Goal: Task Accomplishment & Management: Manage account settings

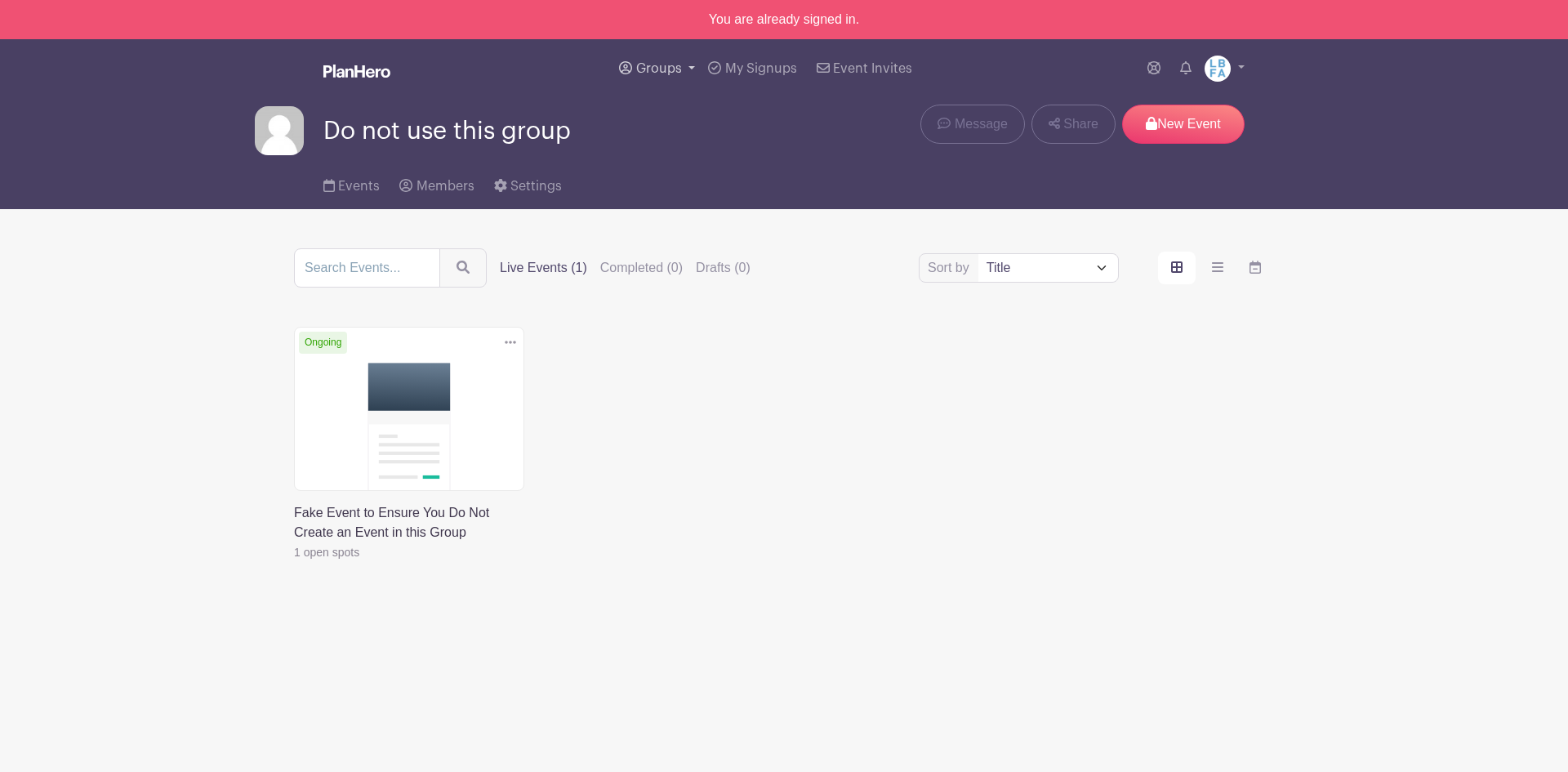
click at [661, 64] on span "Groups" at bounding box center [659, 69] width 46 height 13
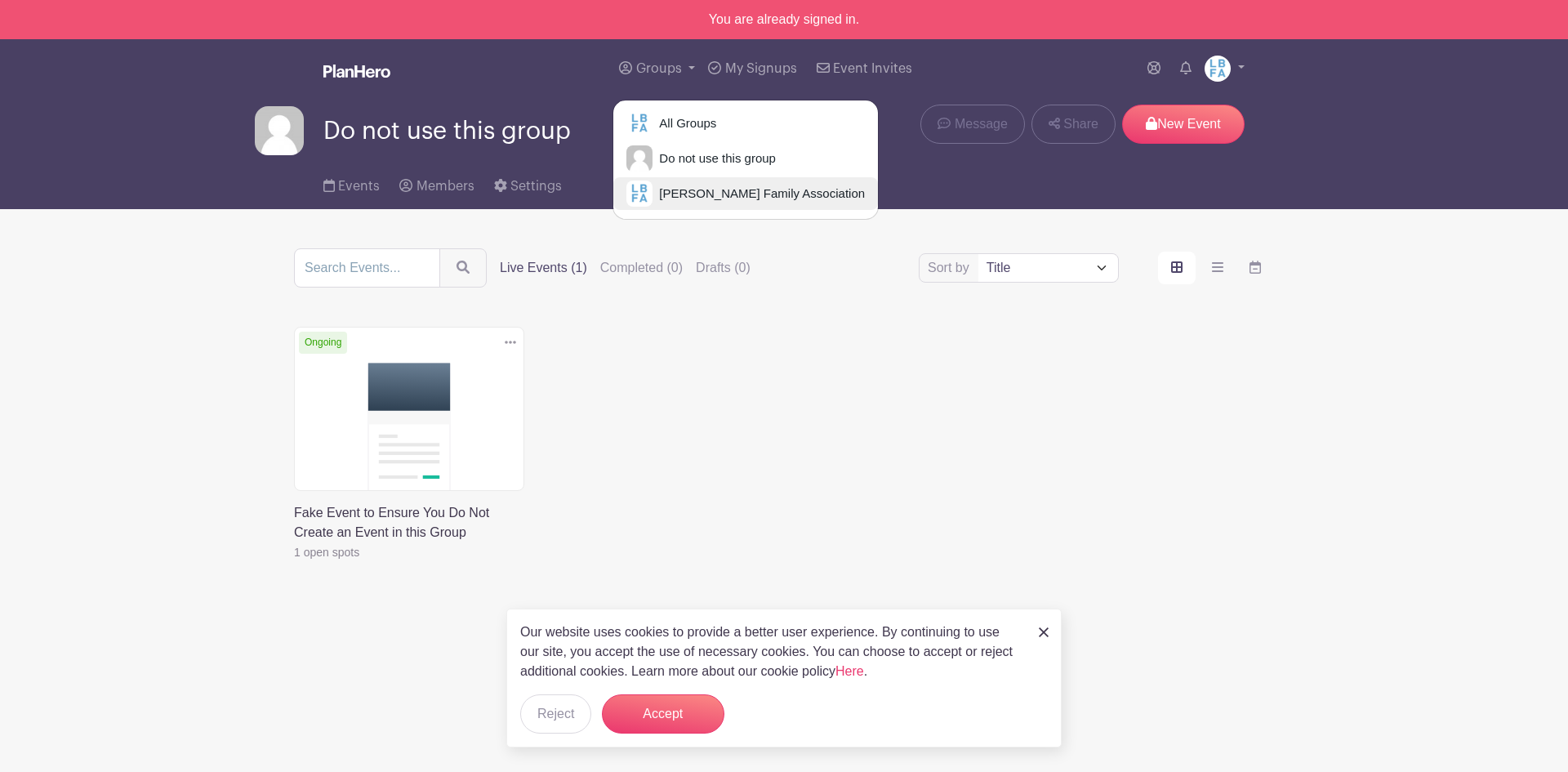
click at [714, 200] on span "[PERSON_NAME] Family Association" at bounding box center [759, 194] width 212 height 19
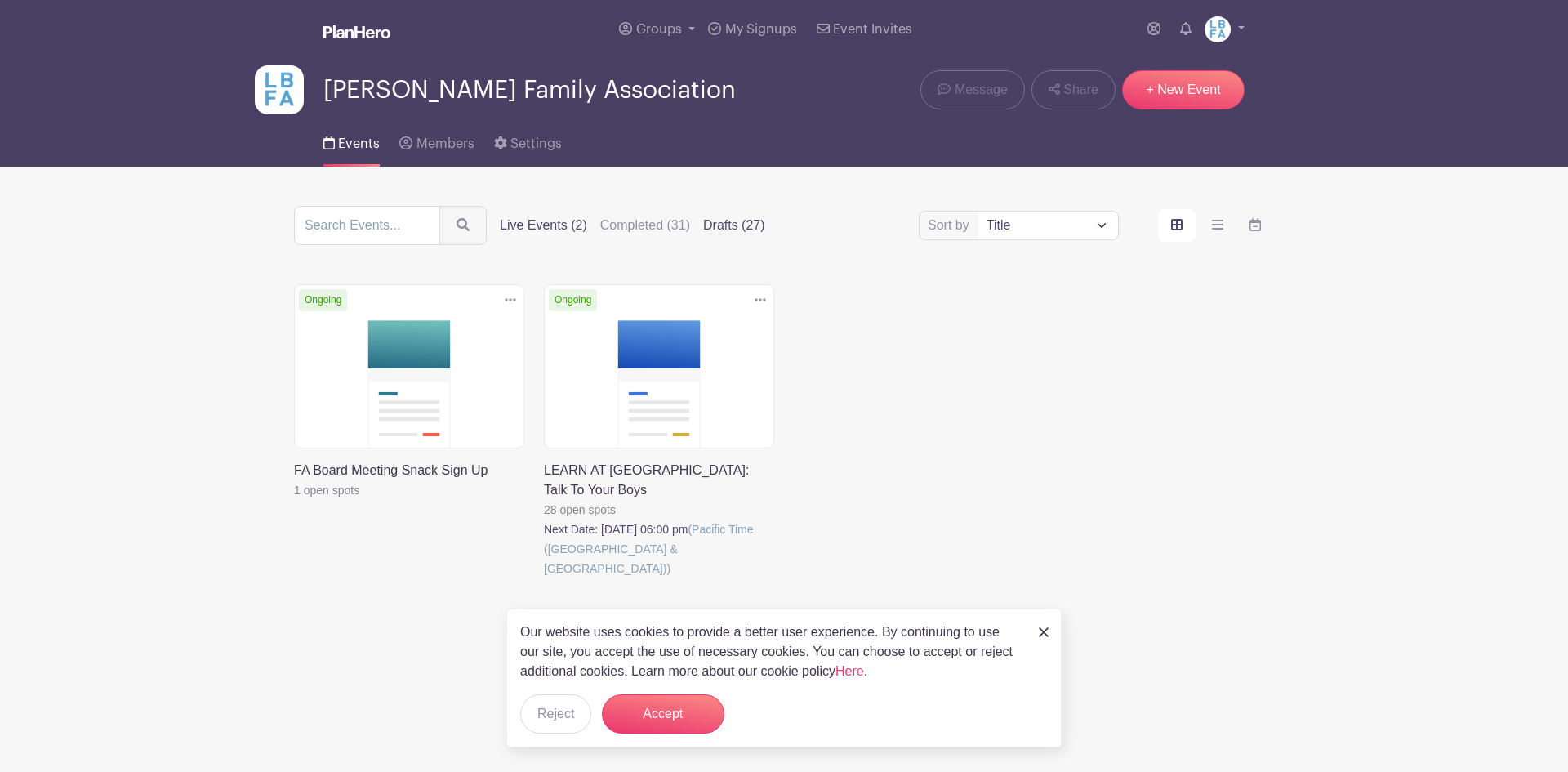
click at [728, 217] on label "Drafts (27)" at bounding box center [734, 226] width 62 height 20
click at [0, 0] on input "Drafts (27)" at bounding box center [0, 0] width 0 height 0
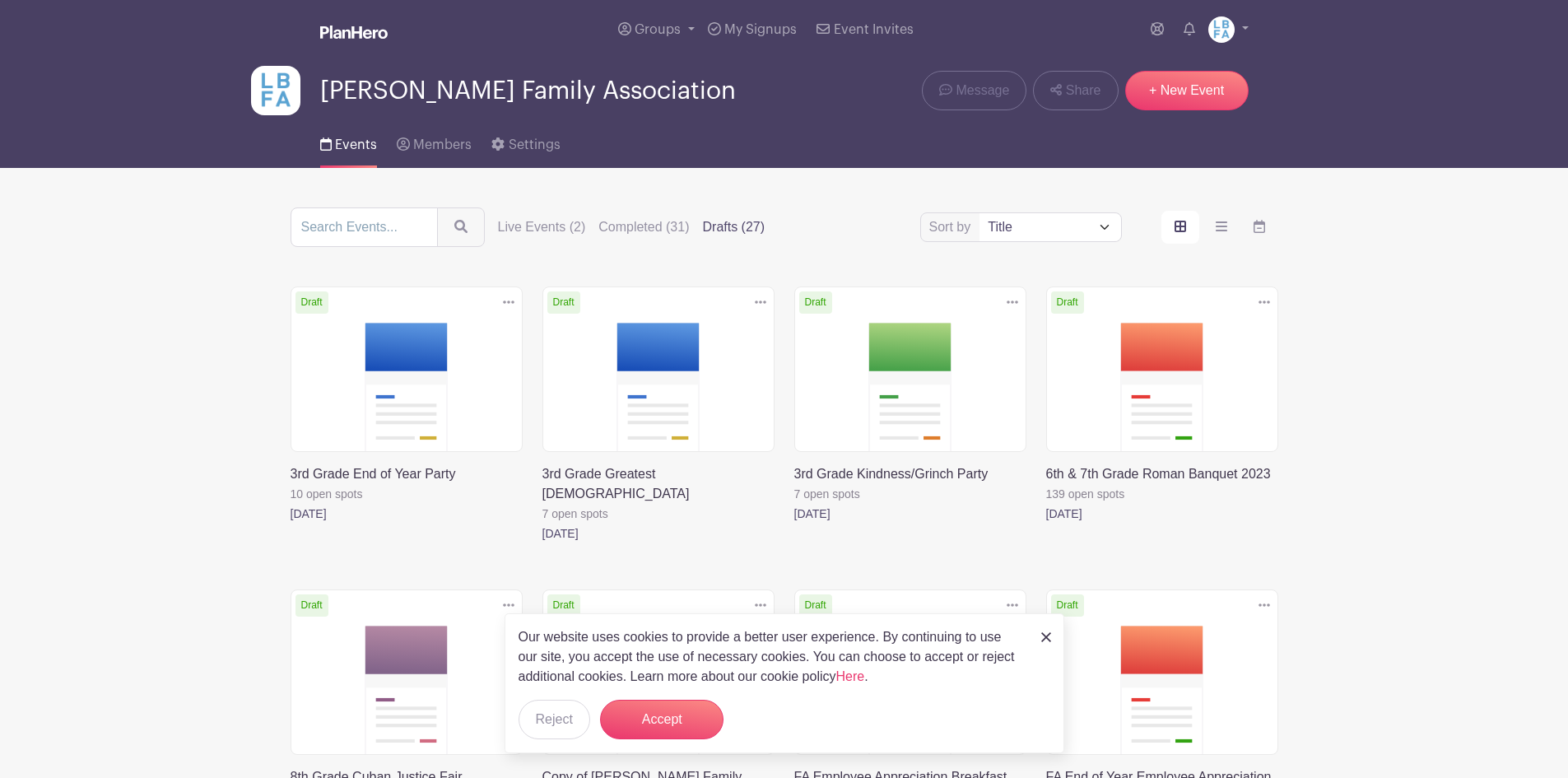
click at [1044, 641] on img at bounding box center [1047, 637] width 10 height 10
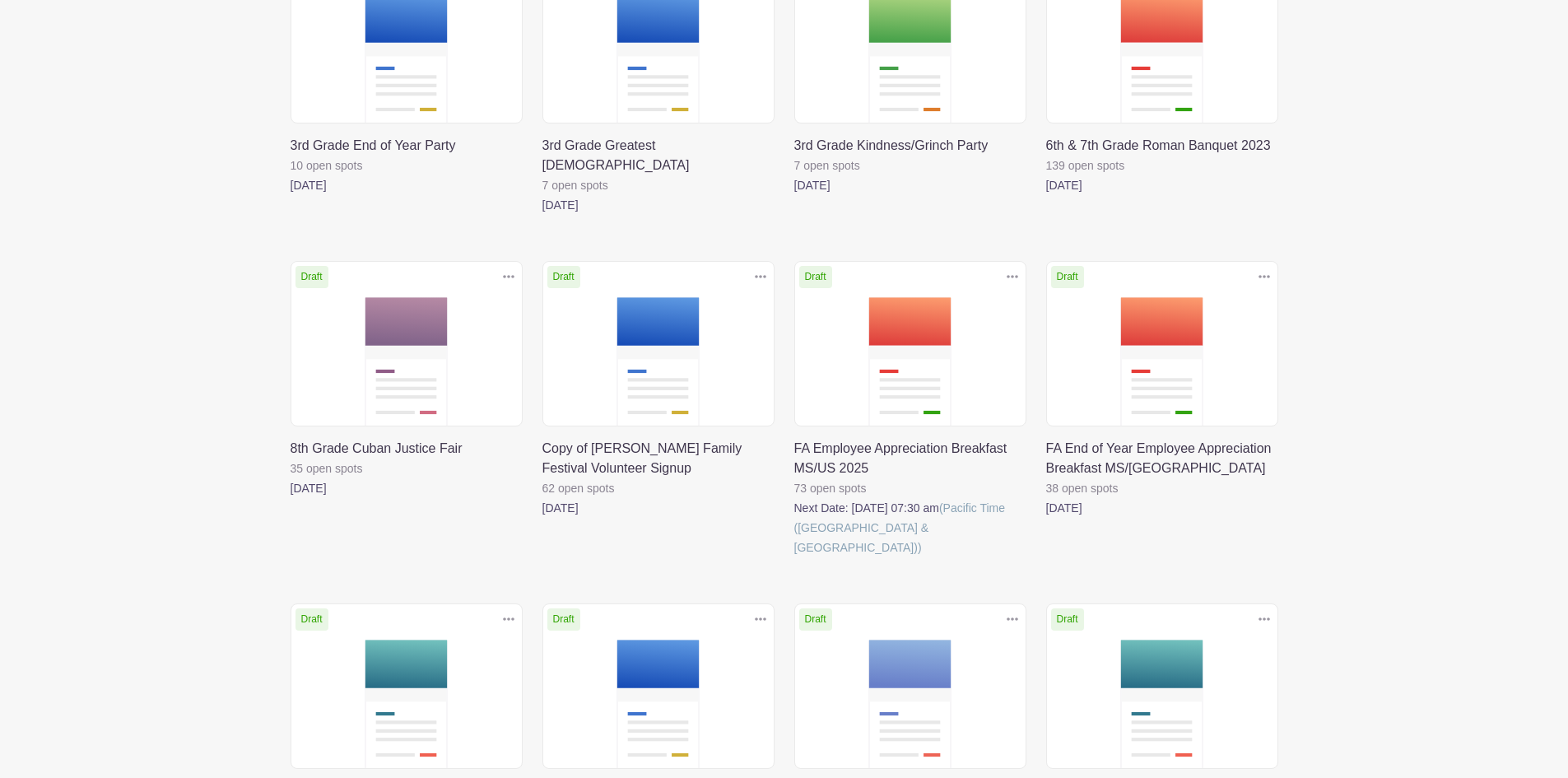
scroll to position [329, 0]
click at [794, 556] on link at bounding box center [794, 556] width 0 height 0
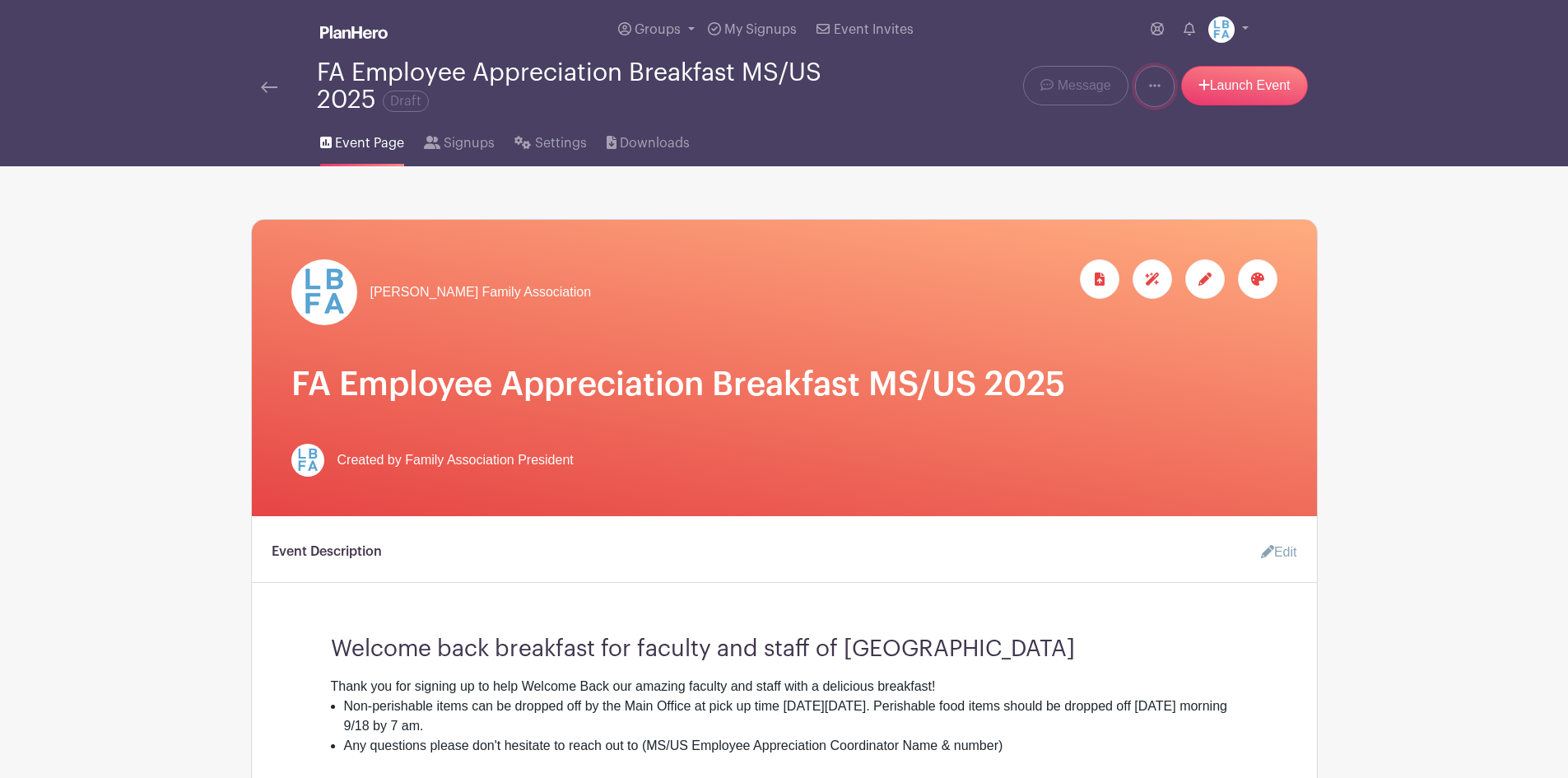
click at [1143, 78] on link at bounding box center [1155, 86] width 39 height 41
click at [1152, 91] on icon at bounding box center [1155, 86] width 12 height 13
click at [257, 83] on div "FA Employee Appreciation Breakfast MS/US 2025 Draft" at bounding box center [562, 86] width 622 height 55
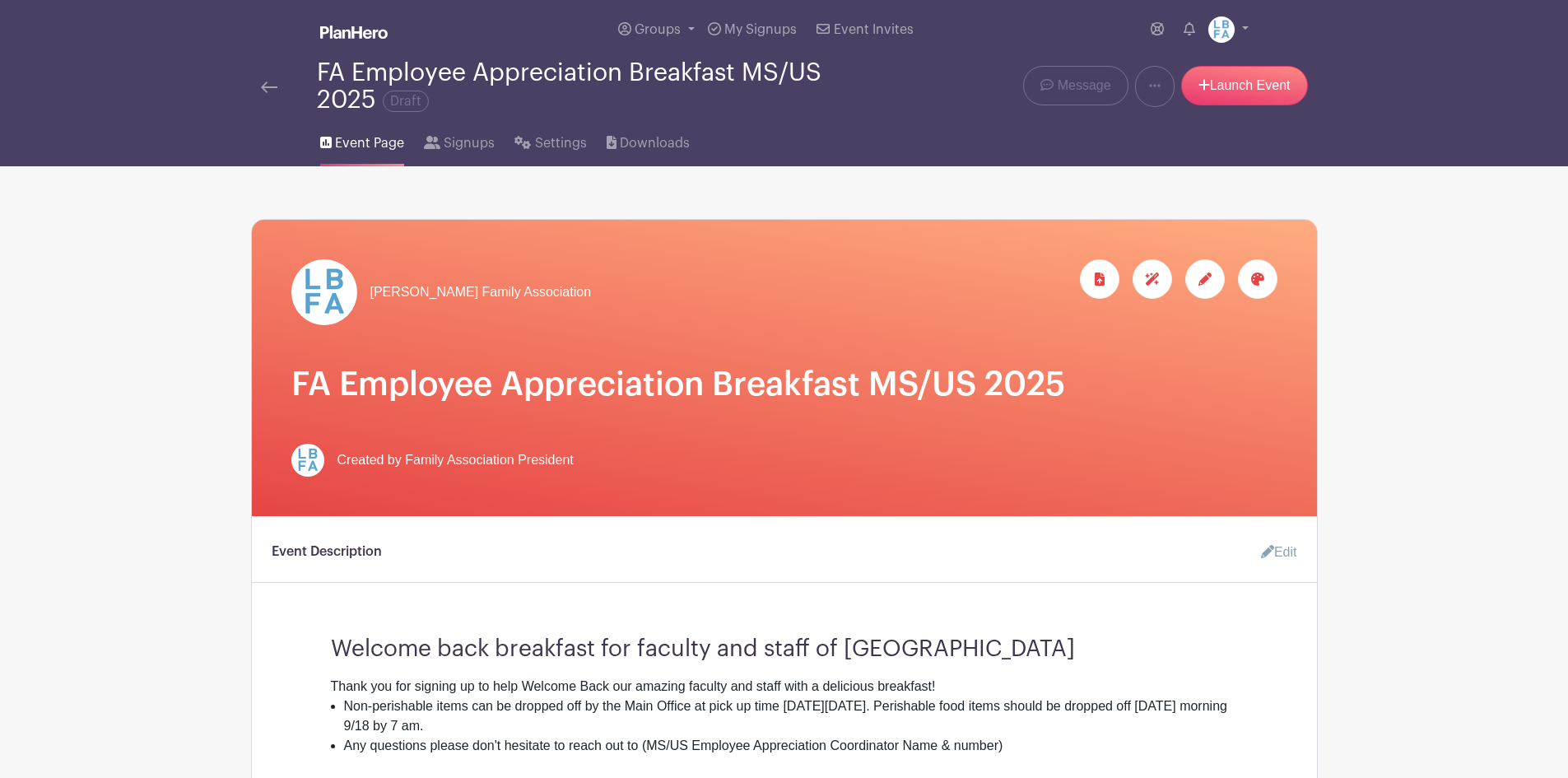
click at [270, 85] on img at bounding box center [269, 87] width 17 height 12
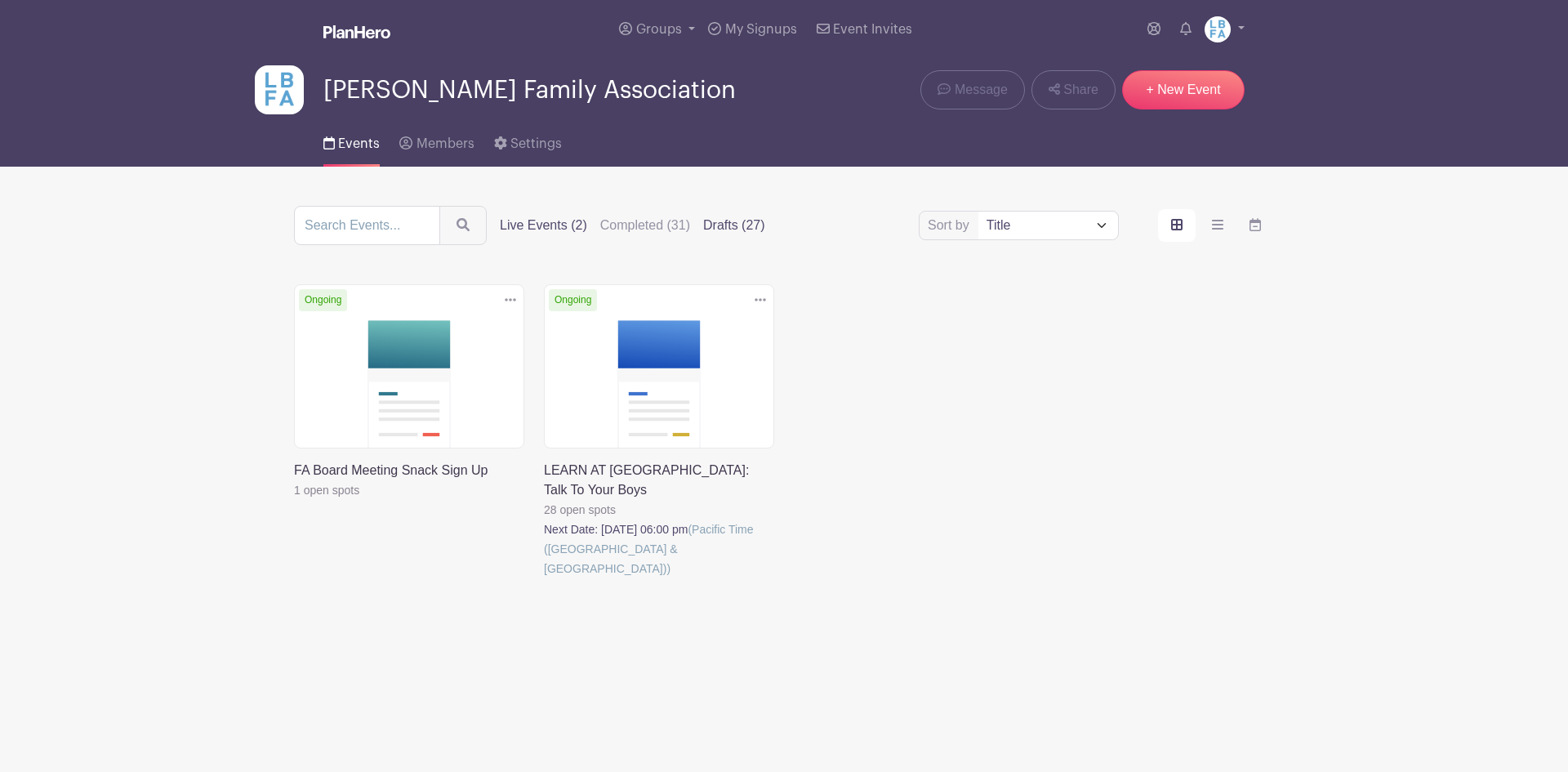
click at [723, 222] on label "Drafts (27)" at bounding box center [734, 226] width 62 height 20
click at [0, 0] on input "Drafts (27)" at bounding box center [0, 0] width 0 height 0
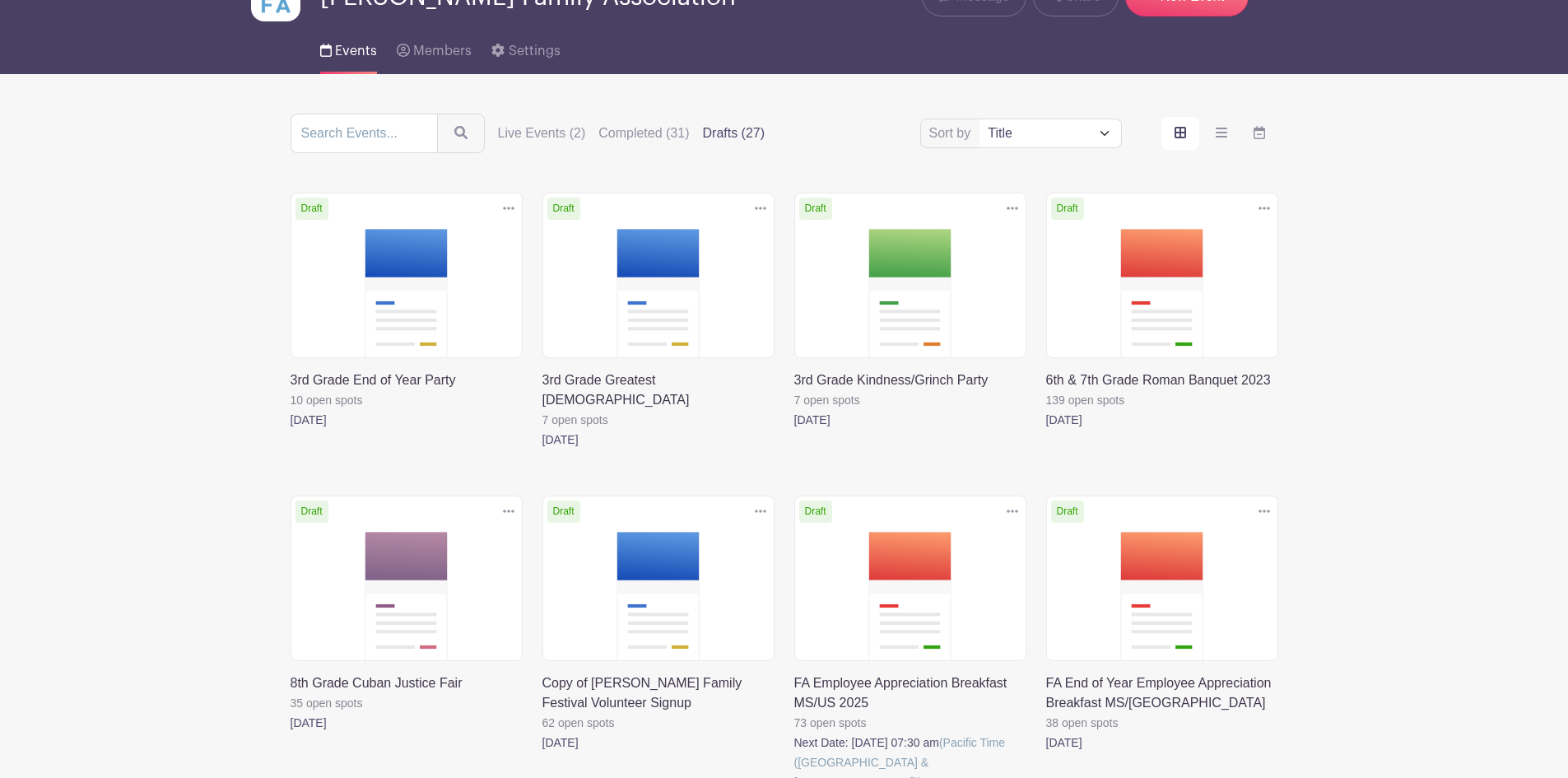
scroll to position [164, 0]
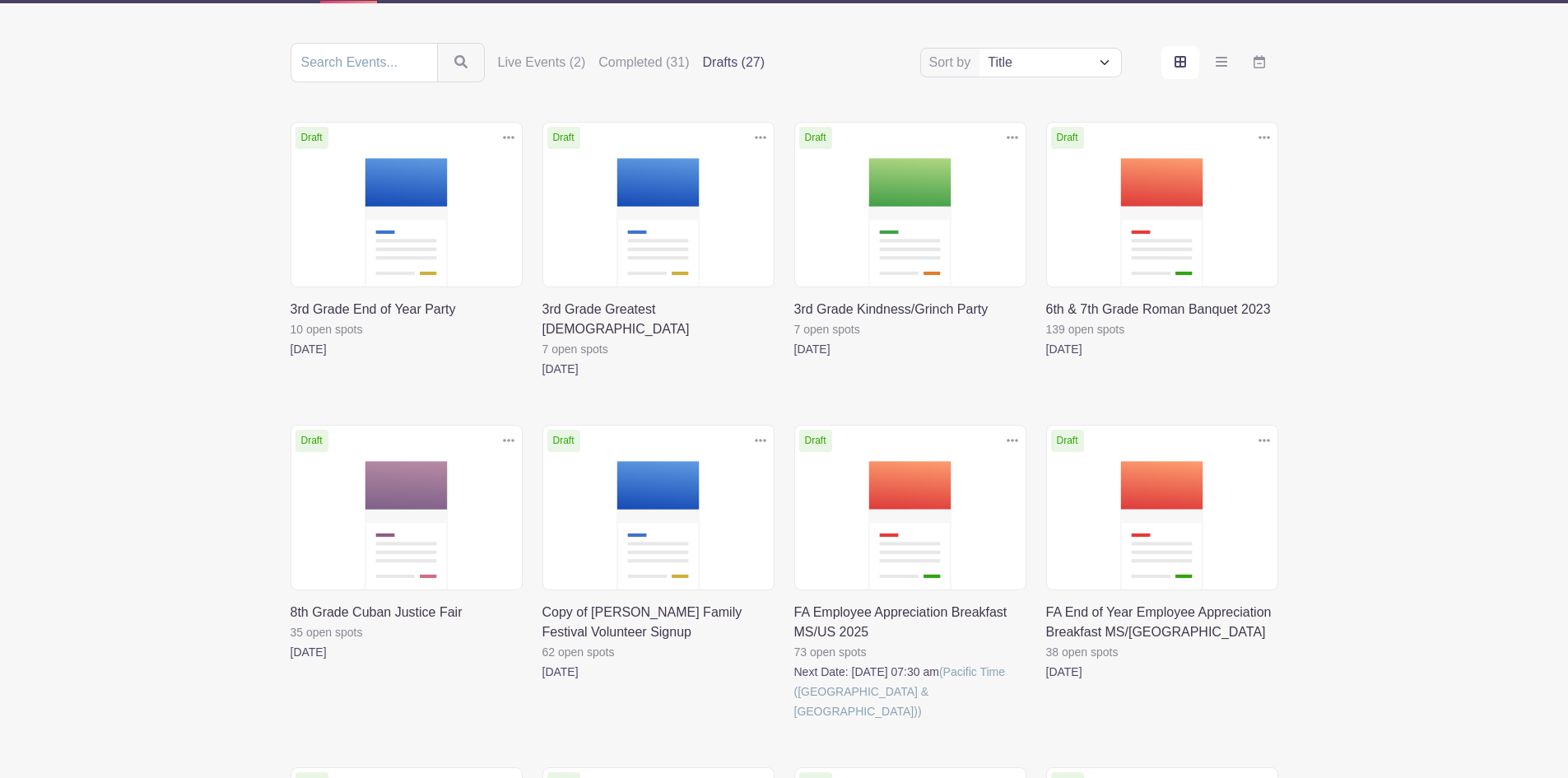
click at [794, 721] on link at bounding box center [794, 721] width 0 height 0
